Goal: Transaction & Acquisition: Purchase product/service

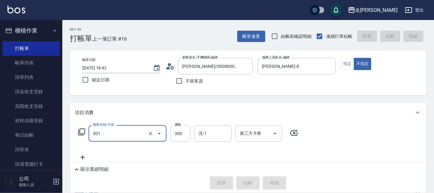
type input "501"
type input "[DATE] 19:12"
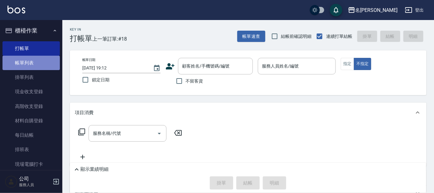
click at [39, 62] on link "帳單列表" at bounding box center [30, 63] width 57 height 14
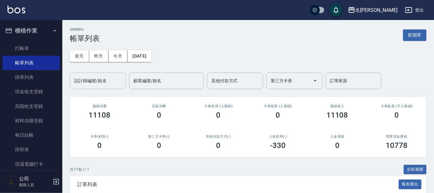
click at [101, 82] on input "設計師編號/姓名" at bounding box center [98, 80] width 51 height 11
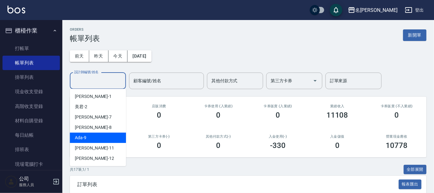
click at [95, 138] on div "Ada -9" at bounding box center [98, 137] width 56 height 10
type input "Ada-9"
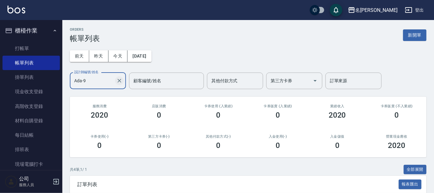
click at [118, 81] on icon "Clear" at bounding box center [119, 80] width 6 height 6
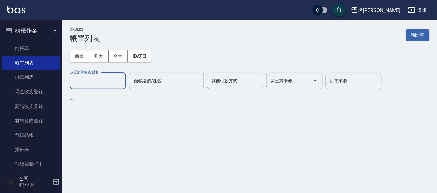
click at [103, 83] on input "設計師編號/姓名" at bounding box center [98, 80] width 51 height 11
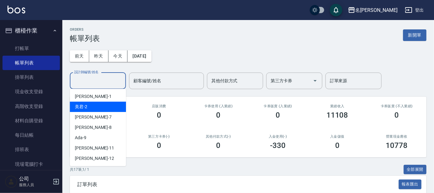
click at [95, 103] on div "美君 -2" at bounding box center [98, 106] width 56 height 10
type input "美君-2"
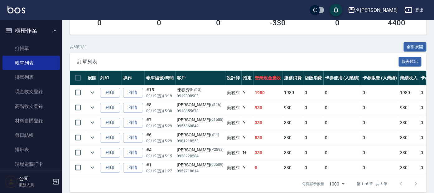
scroll to position [135, 0]
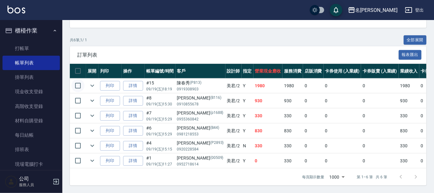
click at [81, 79] on input "checkbox" at bounding box center [77, 85] width 13 height 13
checkbox input "true"
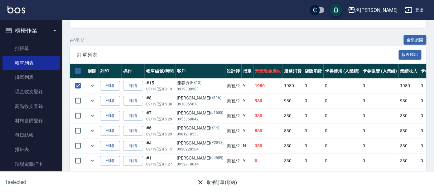
click at [223, 180] on button "取消訂單(預約)" at bounding box center [216, 182] width 45 height 12
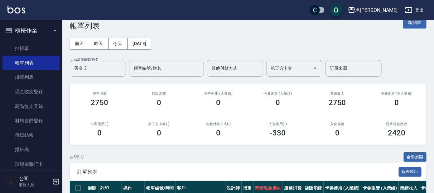
scroll to position [0, 0]
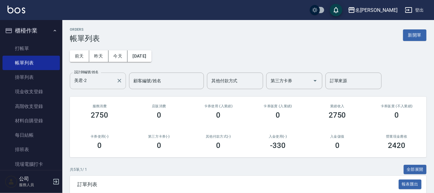
drag, startPoint x: 119, startPoint y: 81, endPoint x: 115, endPoint y: 78, distance: 4.8
click at [118, 81] on icon "Clear" at bounding box center [119, 80] width 6 height 6
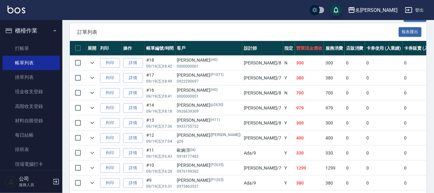
scroll to position [156, 0]
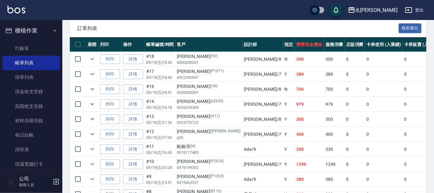
drag, startPoint x: 40, startPoint y: 45, endPoint x: 40, endPoint y: 41, distance: 4.4
click at [39, 44] on link "打帳單" at bounding box center [30, 48] width 57 height 14
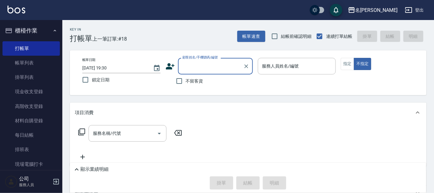
click at [209, 64] on input "顧客姓名/手機號碼/編號" at bounding box center [211, 66] width 60 height 11
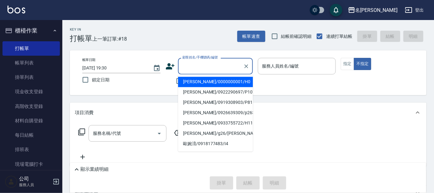
type input "g"
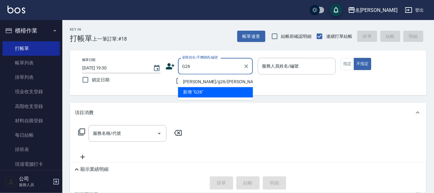
type input "[PERSON_NAME]/g26/[PERSON_NAME]"
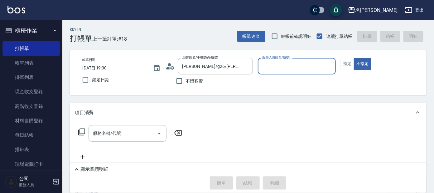
click at [277, 65] on input "服務人員姓名/編號" at bounding box center [297, 66] width 73 height 11
click at [280, 64] on input "服務人員姓名/編號" at bounding box center [297, 66] width 73 height 11
type input "7+"
click at [354, 58] on button "不指定" at bounding box center [362, 64] width 17 height 12
type button "false"
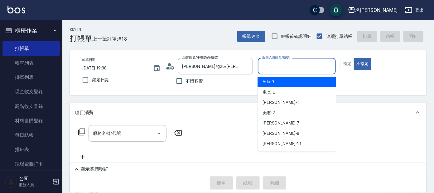
click at [283, 70] on input "服務人員姓名/編號" at bounding box center [297, 66] width 73 height 11
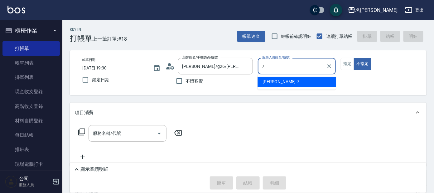
type input "[PERSON_NAME]-7"
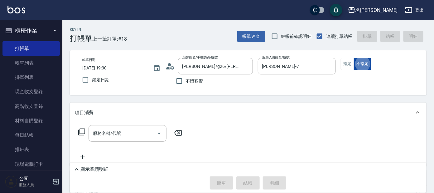
click at [358, 63] on button "不指定" at bounding box center [362, 64] width 17 height 12
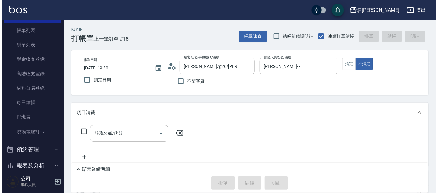
scroll to position [78, 0]
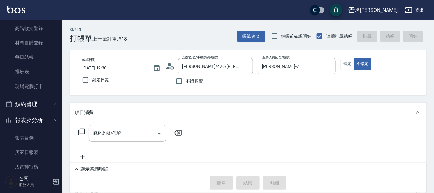
click at [83, 127] on div "服務名稱/代號 服務名稱/代號" at bounding box center [130, 133] width 111 height 17
click at [85, 130] on icon at bounding box center [81, 131] width 7 height 7
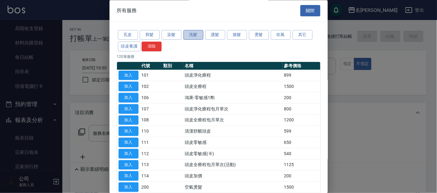
click at [191, 37] on button "洗髮" at bounding box center [194, 35] width 20 height 10
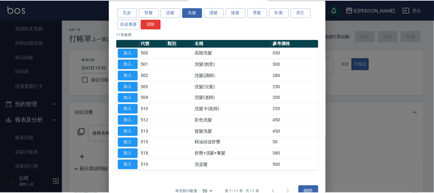
scroll to position [34, 0]
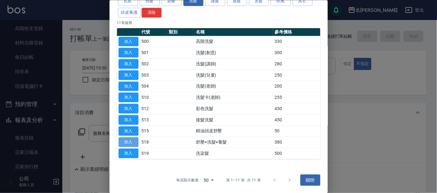
click at [120, 140] on button "加入" at bounding box center [129, 142] width 20 height 10
type input "舒壓+洗髮+養髮(518)"
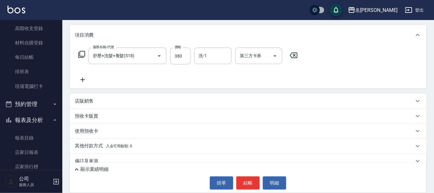
scroll to position [78, 0]
click at [207, 50] on input "洗-1" at bounding box center [213, 55] width 32 height 11
type input "[PERSON_NAME]-13"
click at [252, 178] on button "結帳" at bounding box center [248, 182] width 23 height 13
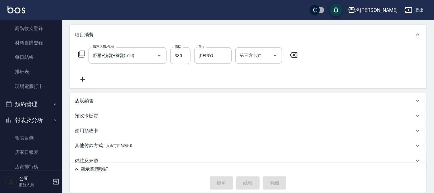
type input "[DATE] 19:31"
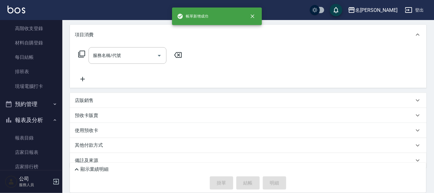
scroll to position [0, 0]
